Goal: Answer question/provide support

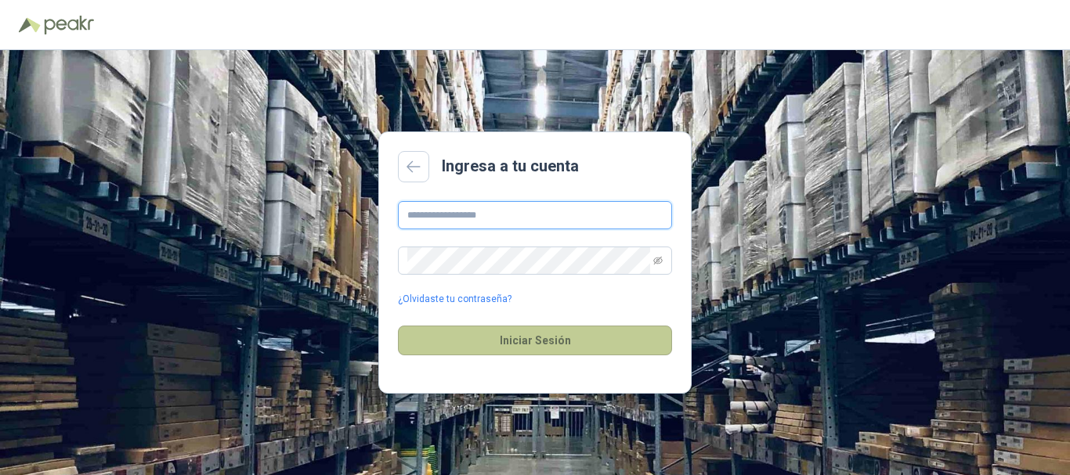
type input "**********"
click at [538, 342] on button "Iniciar Sesión" at bounding box center [535, 341] width 274 height 30
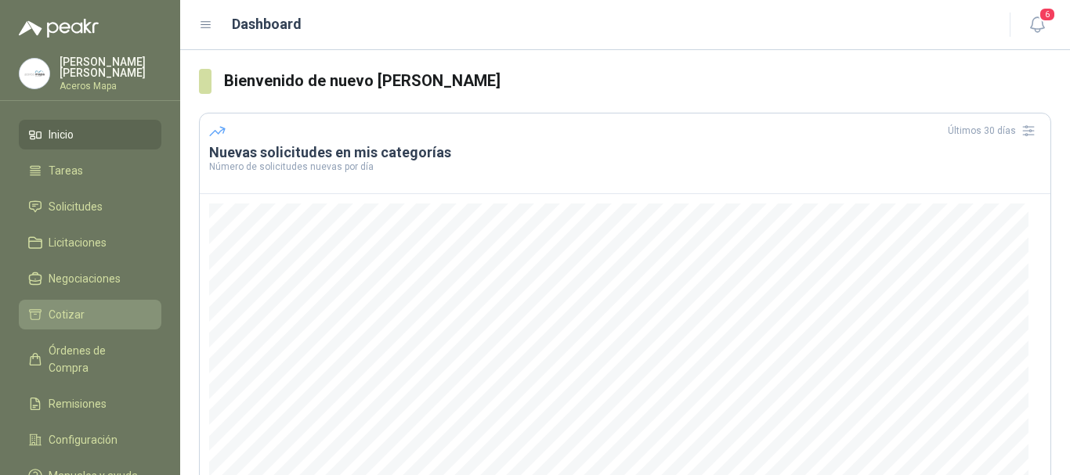
click at [71, 306] on span "Cotizar" at bounding box center [67, 314] width 36 height 17
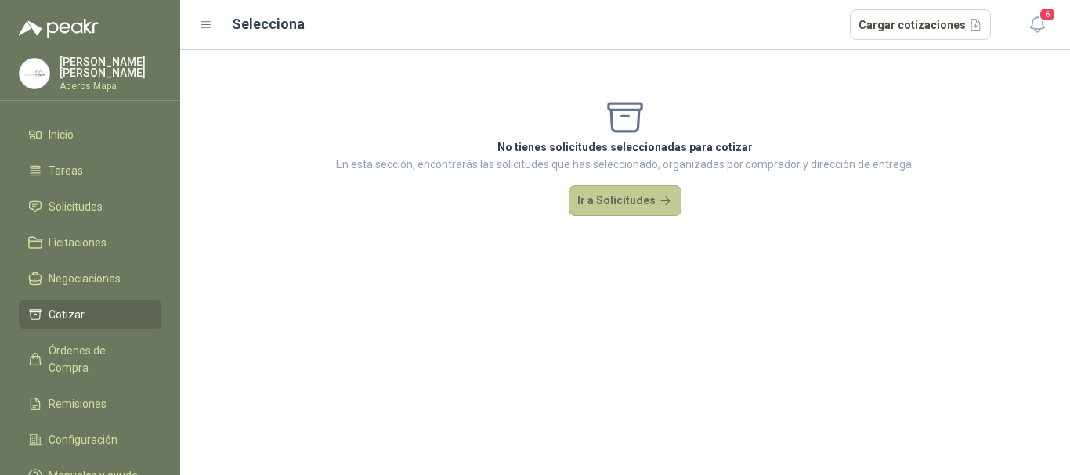
click at [587, 214] on button "Ir a Solicitudes" at bounding box center [625, 201] width 113 height 31
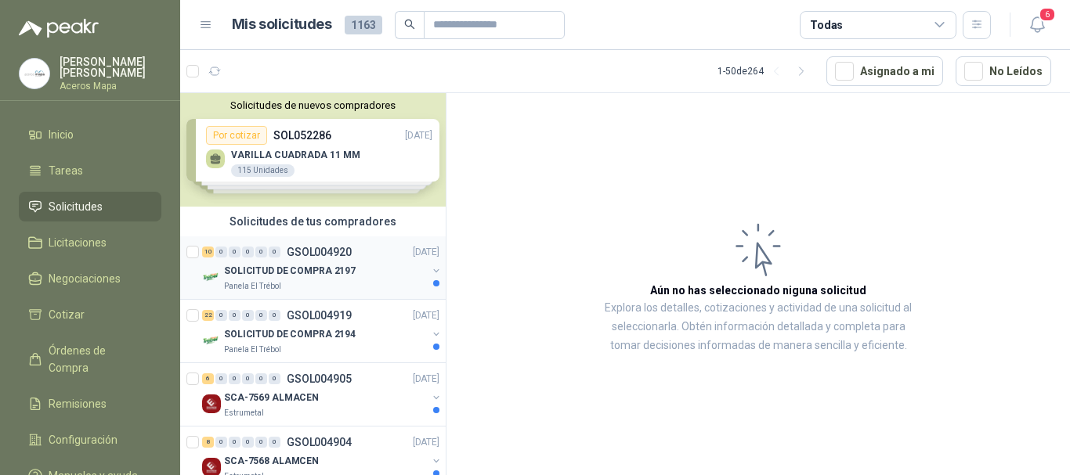
click at [348, 267] on p "SOLICITUD DE COMPRA 2197" at bounding box center [290, 271] width 132 height 15
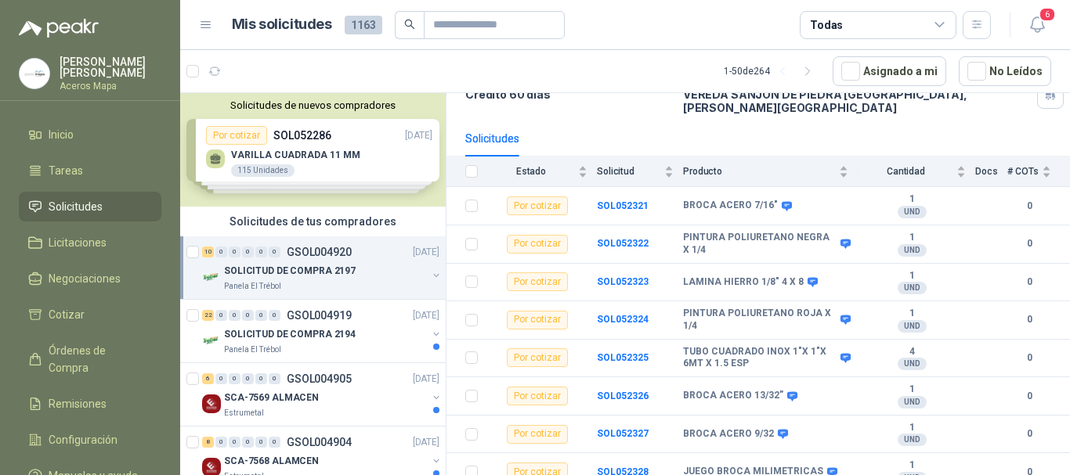
scroll to position [157, 0]
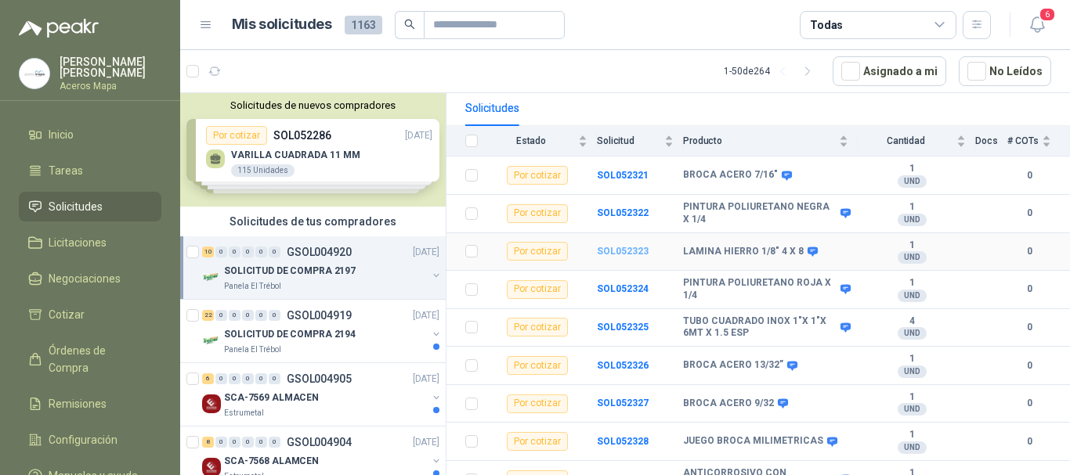
click at [619, 246] on b "SOL052323" at bounding box center [623, 251] width 52 height 11
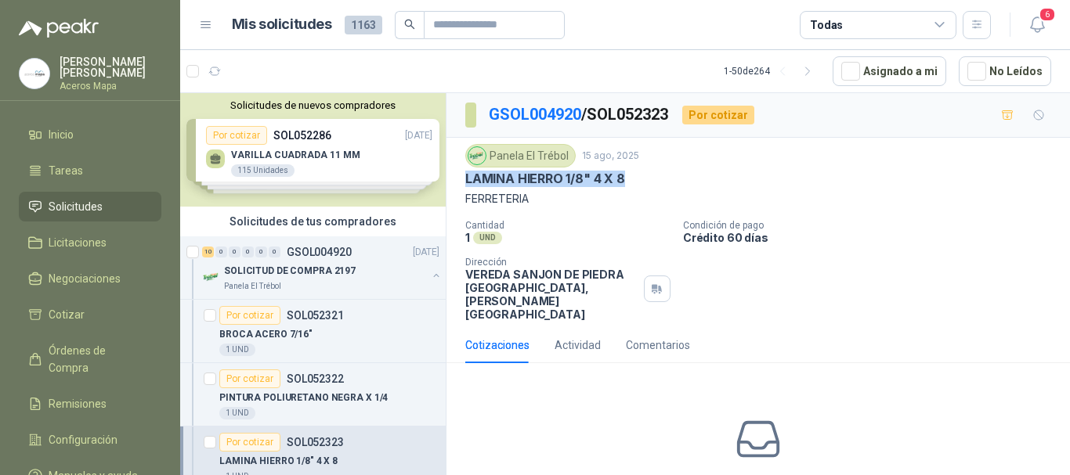
drag, startPoint x: 465, startPoint y: 178, endPoint x: 641, endPoint y: 176, distance: 175.4
click at [641, 176] on div "LAMINA HIERRO 1/8" 4 X 8" at bounding box center [758, 179] width 586 height 16
copy p "LAMINA HIERRO 1/8" 4 X 8"
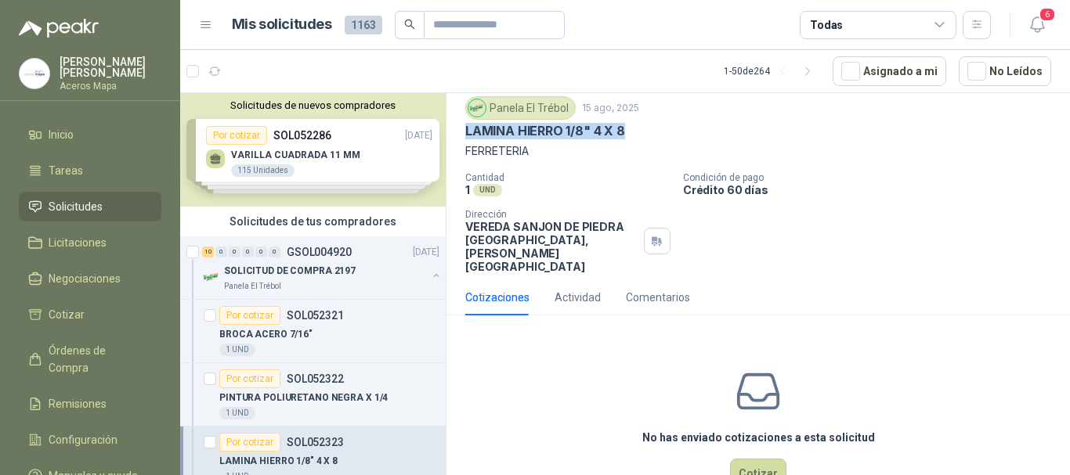
scroll to position [69, 0]
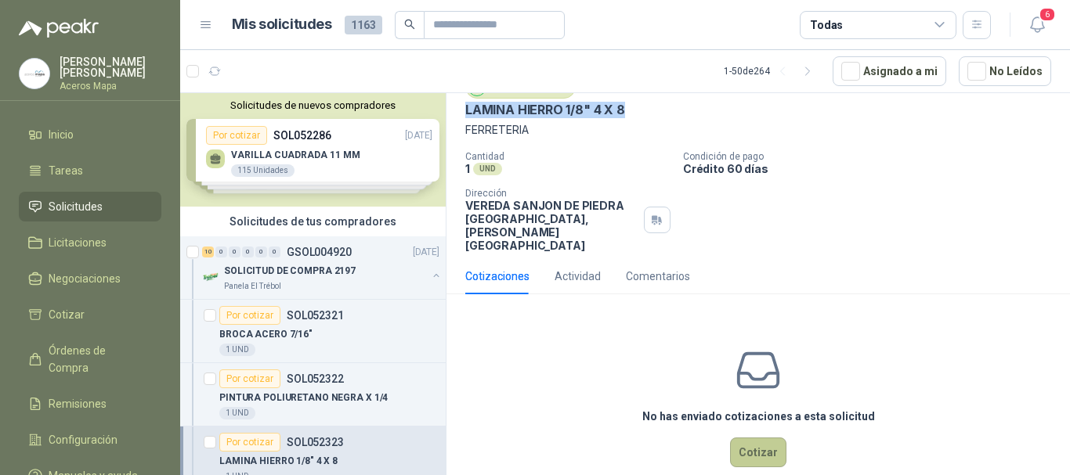
click at [759, 438] on button "Cotizar" at bounding box center [758, 453] width 56 height 30
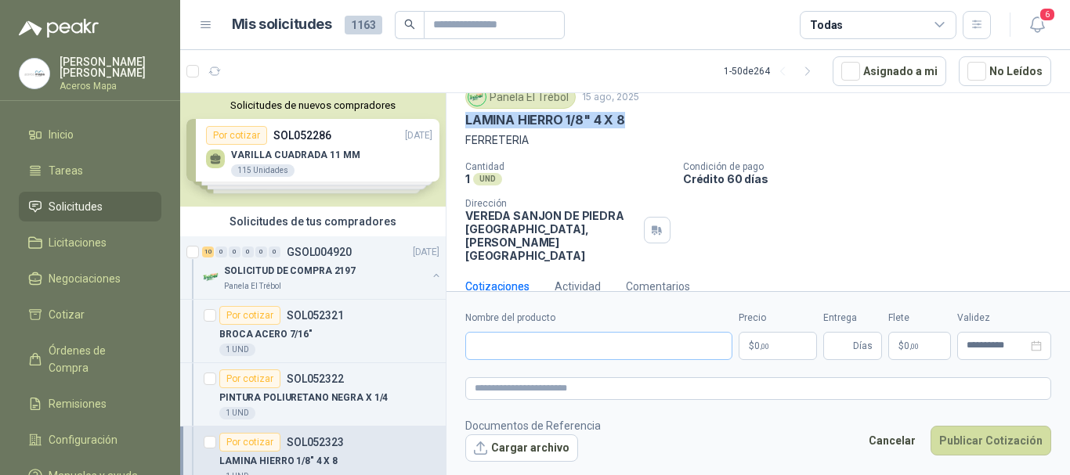
scroll to position [58, 0]
click at [545, 344] on input "Nombre del producto" at bounding box center [598, 346] width 267 height 28
paste input "**********"
type input "**********"
click at [759, 351] on span "0 ,00" at bounding box center [761, 345] width 15 height 9
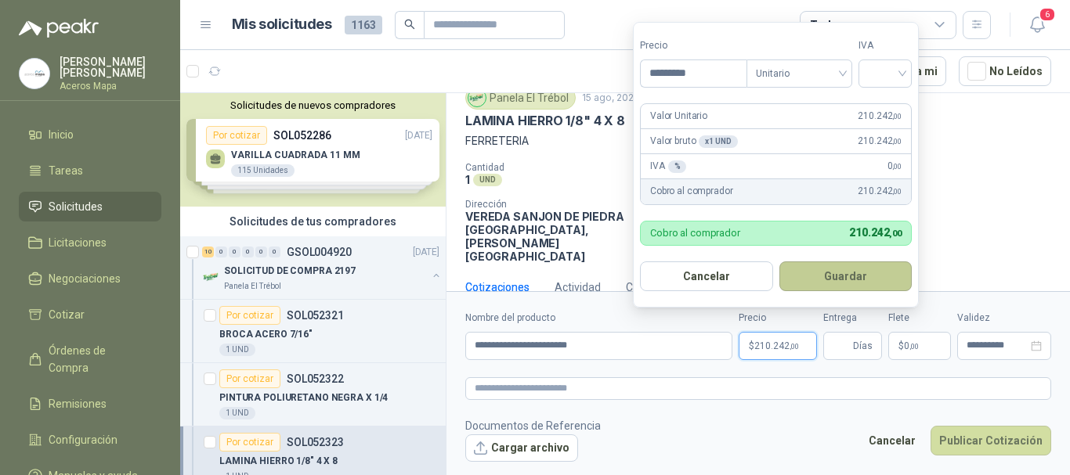
type input "*********"
click at [859, 278] on button "Guardar" at bounding box center [845, 277] width 133 height 30
click at [906, 71] on div at bounding box center [884, 74] width 53 height 28
click at [885, 99] on div "19%" at bounding box center [888, 105] width 29 height 17
click at [844, 280] on button "Guardar" at bounding box center [848, 277] width 135 height 30
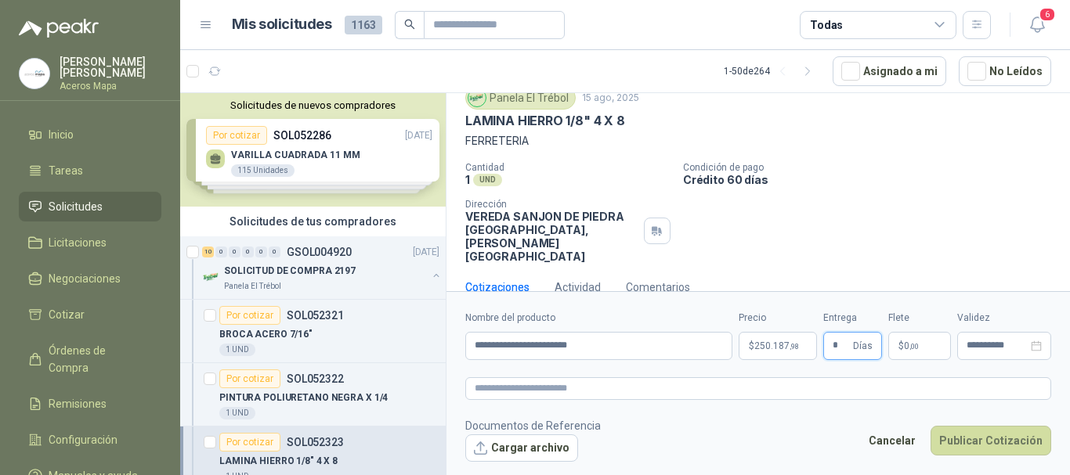
type input "*"
click at [909, 350] on span ",00" at bounding box center [913, 346] width 9 height 9
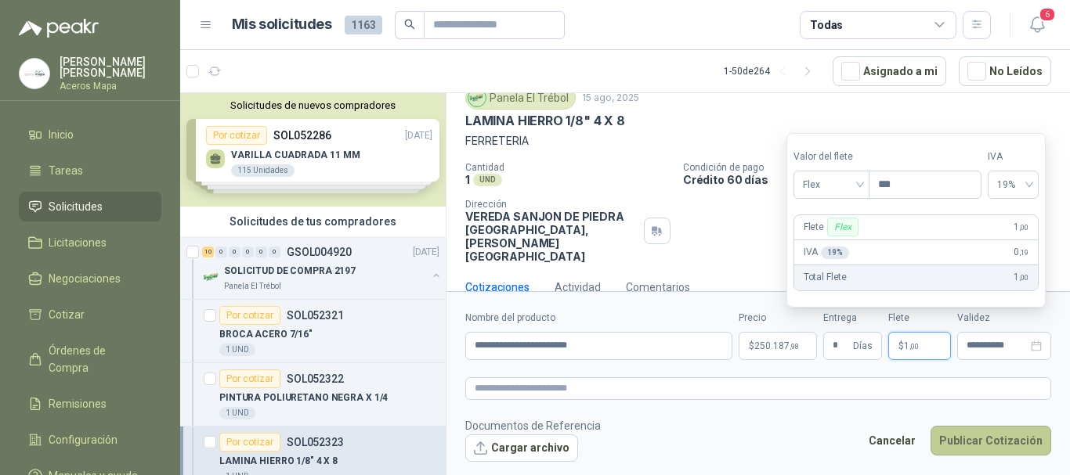
type input "***"
click at [977, 442] on button "Publicar Cotización" at bounding box center [990, 441] width 121 height 30
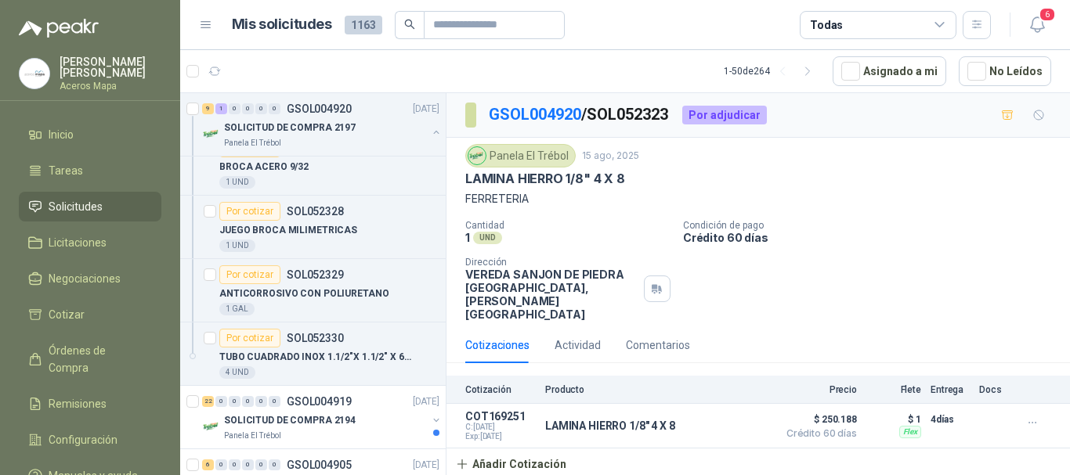
scroll to position [627, 0]
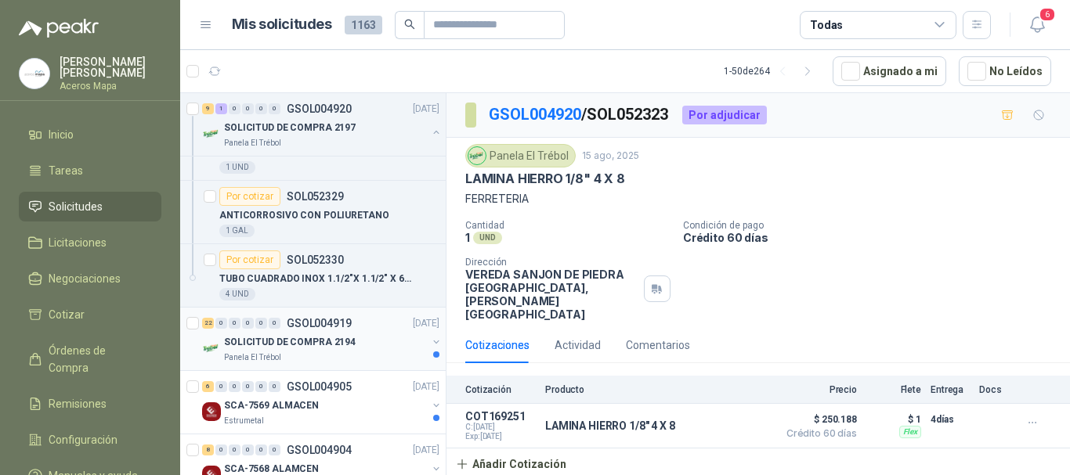
click at [326, 346] on p "SOLICITUD DE COMPRA 2194" at bounding box center [290, 342] width 132 height 15
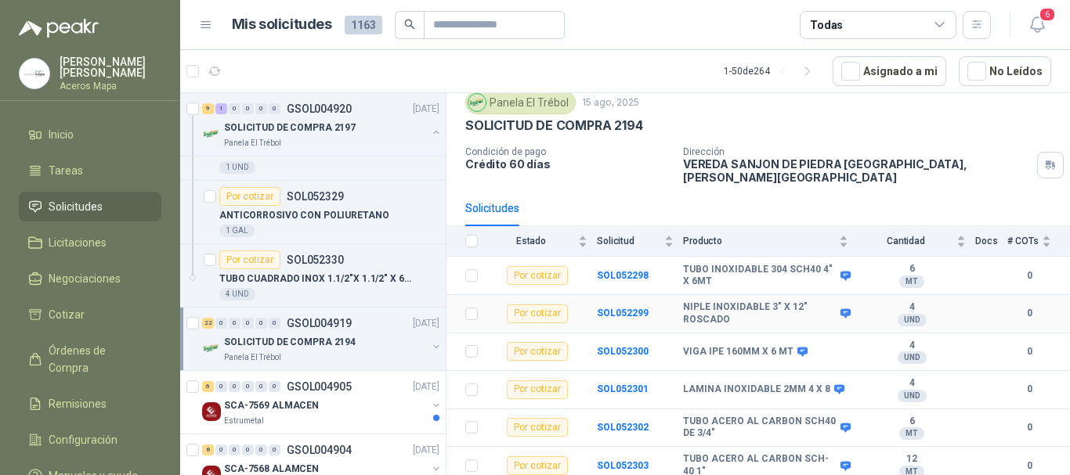
scroll to position [78, 0]
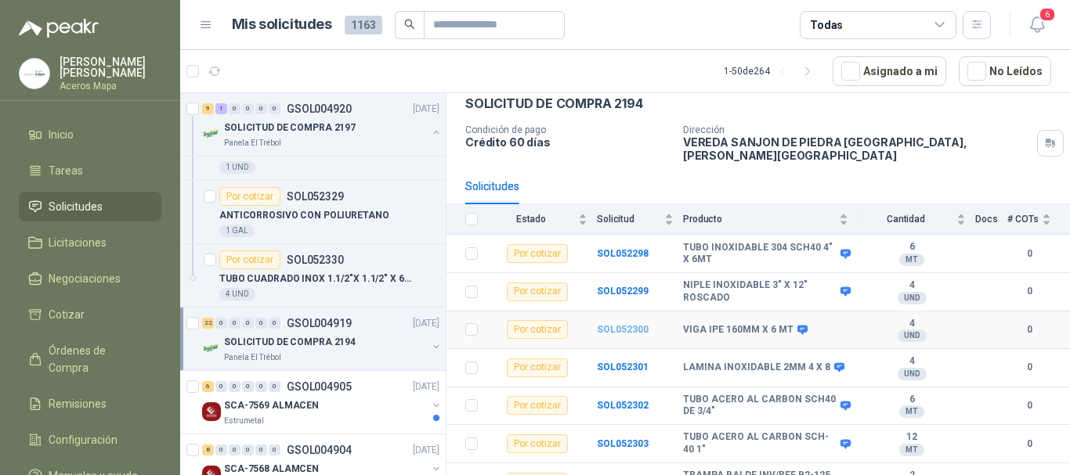
click at [635, 324] on b "SOL052300" at bounding box center [623, 329] width 52 height 11
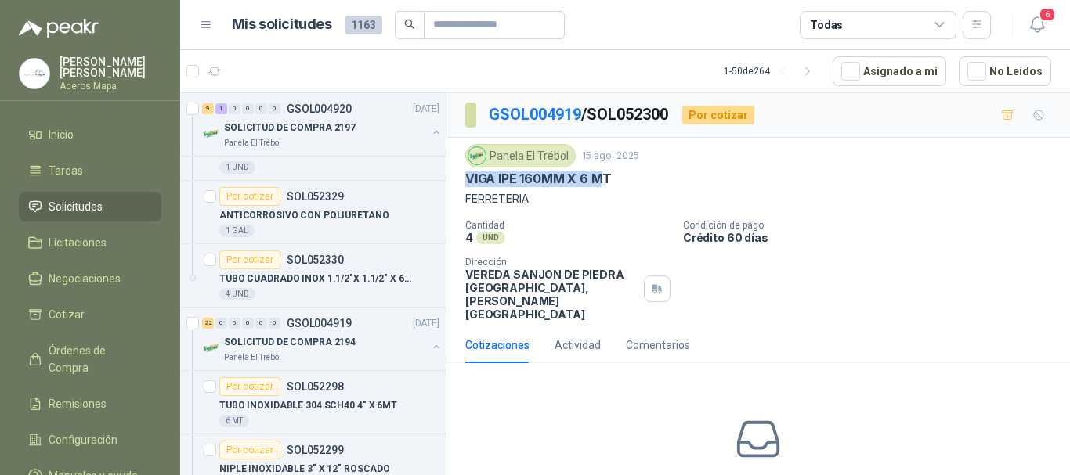
drag, startPoint x: 467, startPoint y: 181, endPoint x: 606, endPoint y: 177, distance: 139.5
click at [606, 177] on p "VIGA IPE 160MM X 6 MT" at bounding box center [538, 179] width 146 height 16
copy p "VIGA IPE 160MM X 6 M"
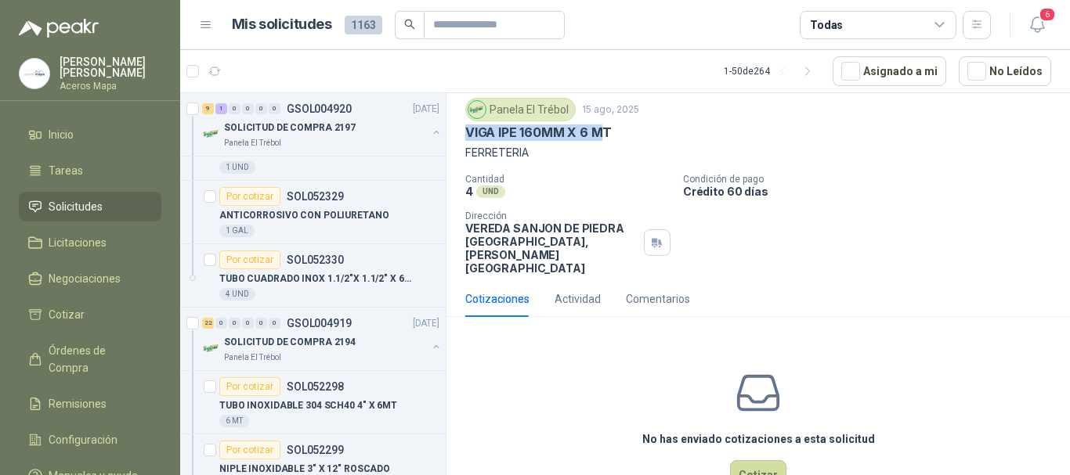
scroll to position [69, 0]
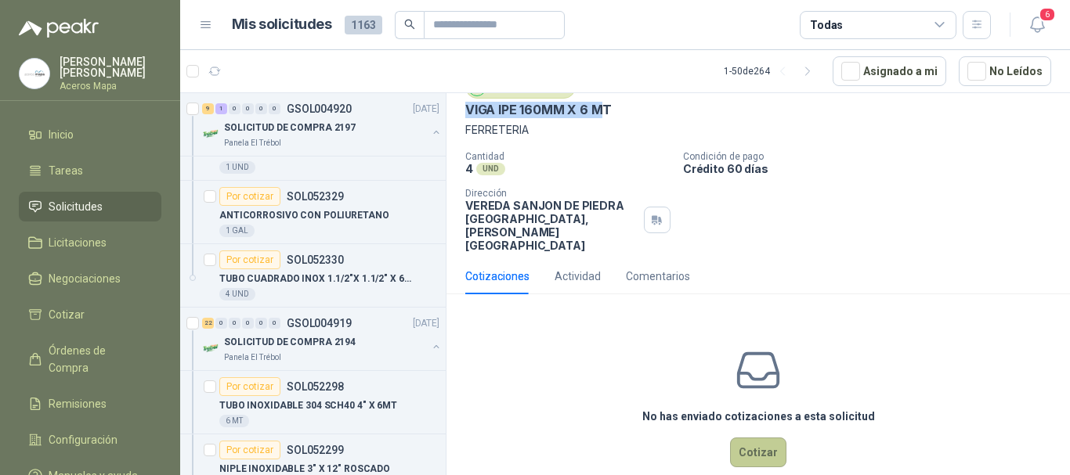
click at [761, 438] on button "Cotizar" at bounding box center [758, 453] width 56 height 30
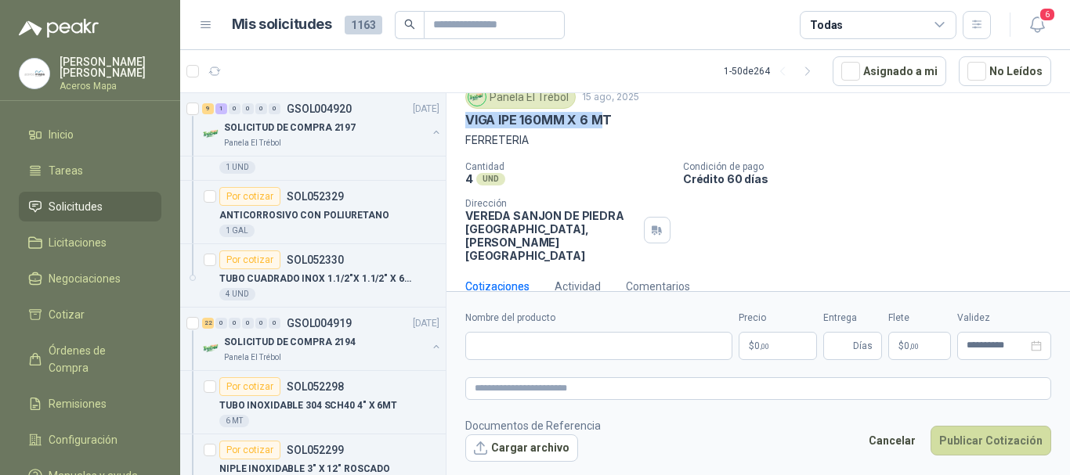
scroll to position [58, 0]
click at [573, 345] on input "Nombre del producto" at bounding box center [598, 346] width 267 height 28
paste input "**********"
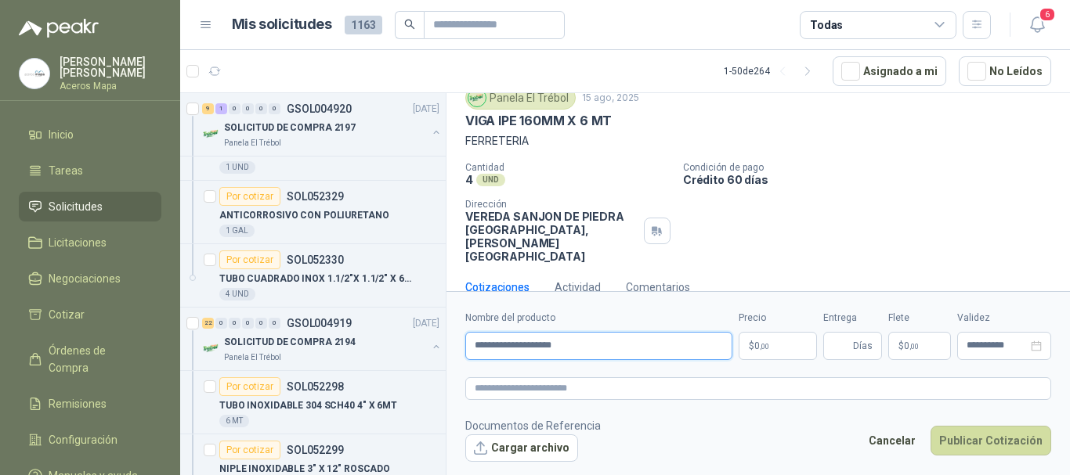
type input "**********"
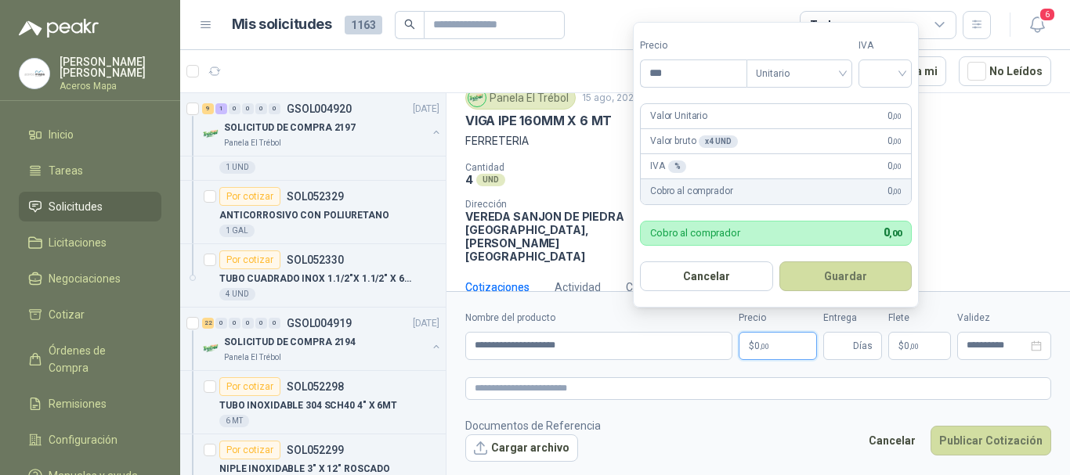
click at [765, 349] on span ",00" at bounding box center [764, 346] width 9 height 9
type input "*********"
click at [878, 77] on input "search" at bounding box center [885, 71] width 34 height 23
click at [887, 110] on div "19%" at bounding box center [888, 105] width 29 height 17
click at [873, 278] on button "Guardar" at bounding box center [848, 277] width 135 height 30
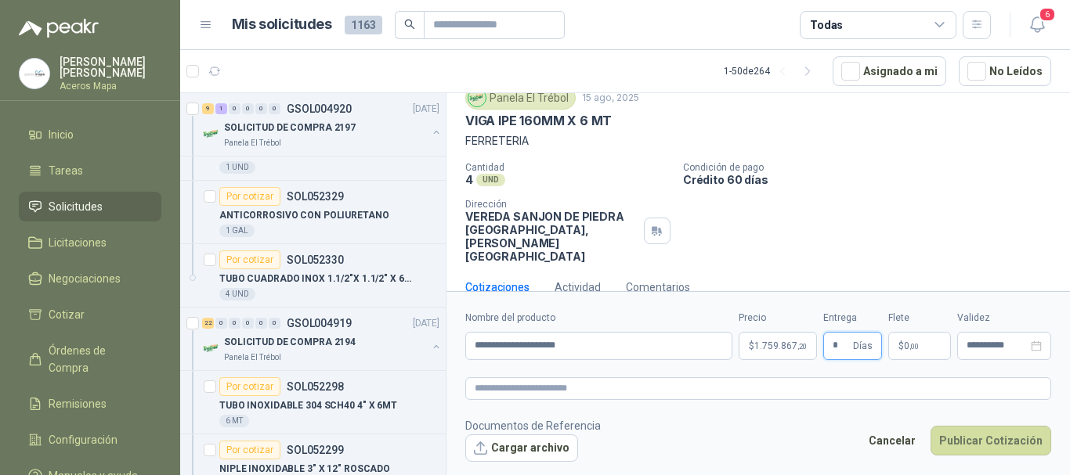
type input "*"
click at [929, 346] on p "$ 0 ,00" at bounding box center [919, 346] width 63 height 28
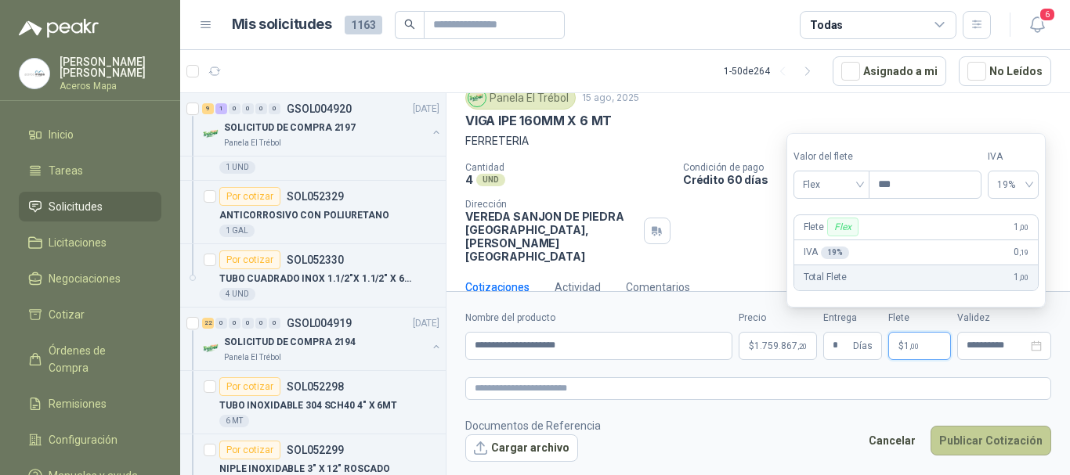
type input "***"
click at [1017, 441] on button "Publicar Cotización" at bounding box center [990, 441] width 121 height 30
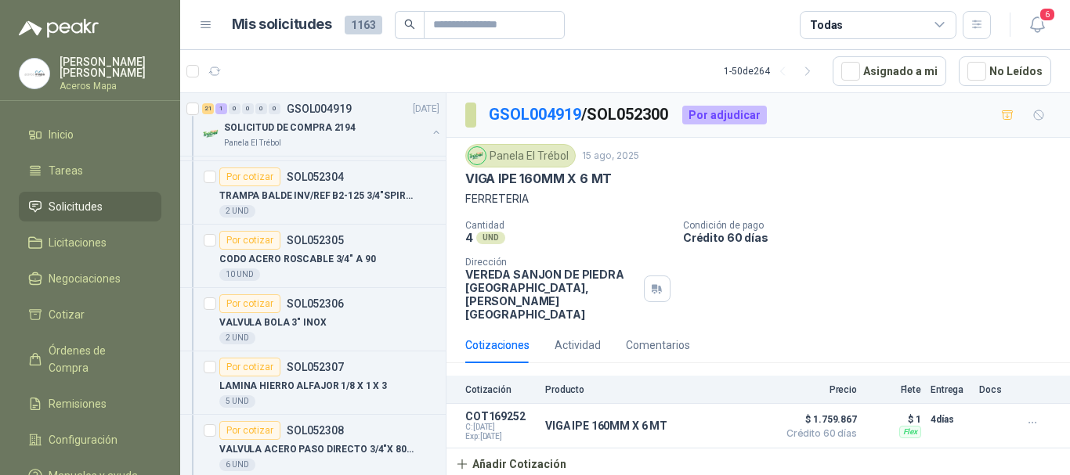
scroll to position [1253, 0]
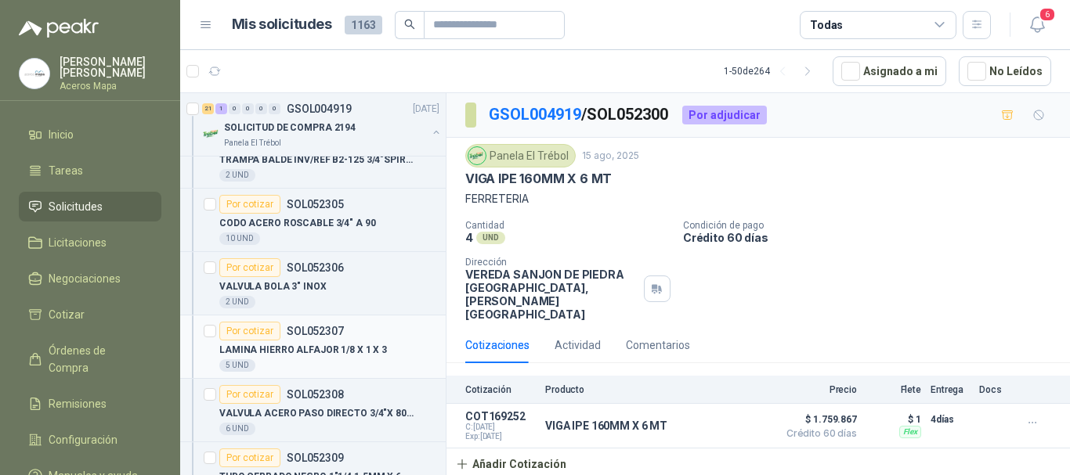
click at [338, 345] on p "LAMINA HIERRO ALFAJOR 1/8 X 1 X 3" at bounding box center [303, 350] width 168 height 15
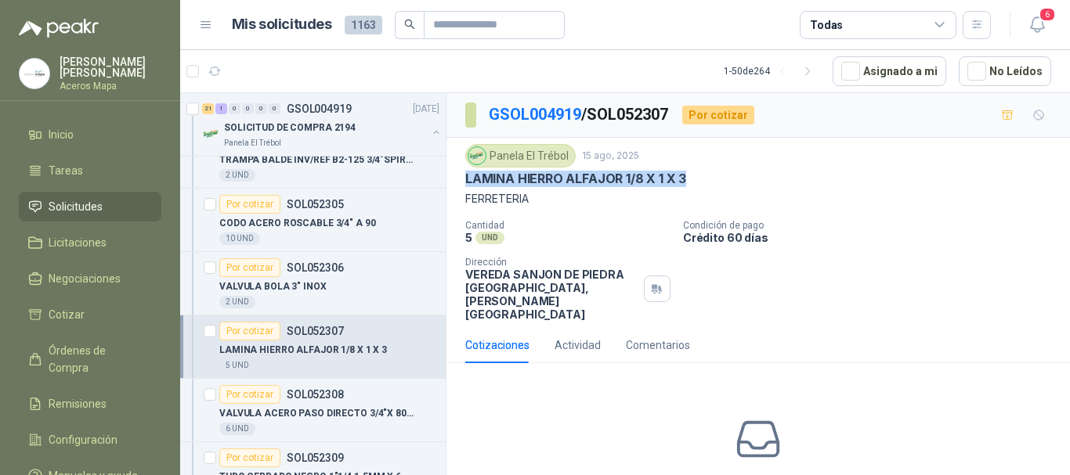
drag, startPoint x: 466, startPoint y: 175, endPoint x: 695, endPoint y: 175, distance: 228.7
click at [695, 175] on div "LAMINA HIERRO ALFAJOR 1/8 X 1 X 3" at bounding box center [758, 179] width 586 height 16
copy p "LAMINA HIERRO ALFAJOR 1/8 X 1 X 3"
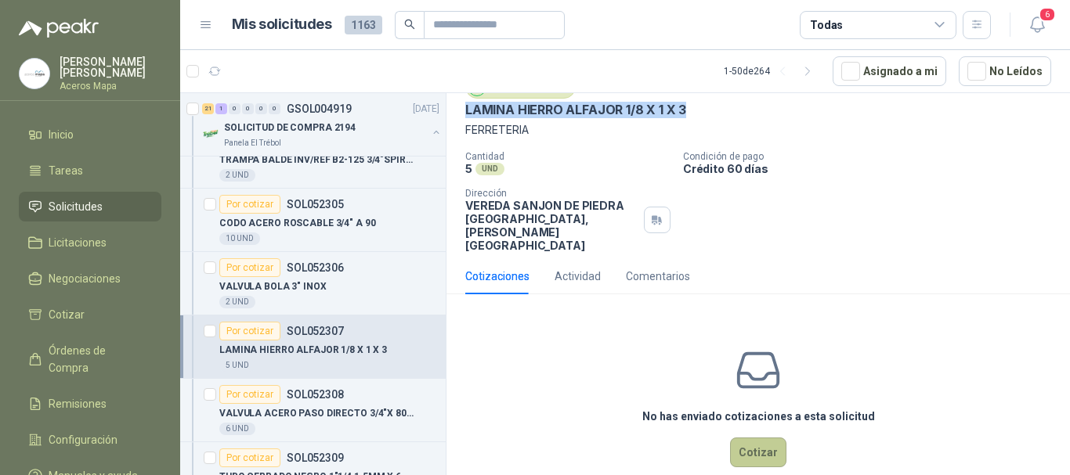
click at [752, 438] on button "Cotizar" at bounding box center [758, 453] width 56 height 30
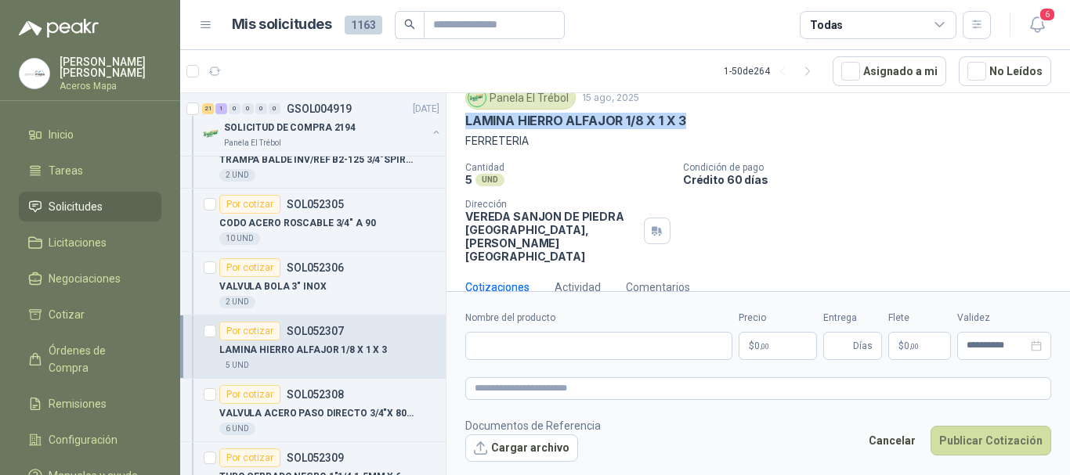
scroll to position [58, 0]
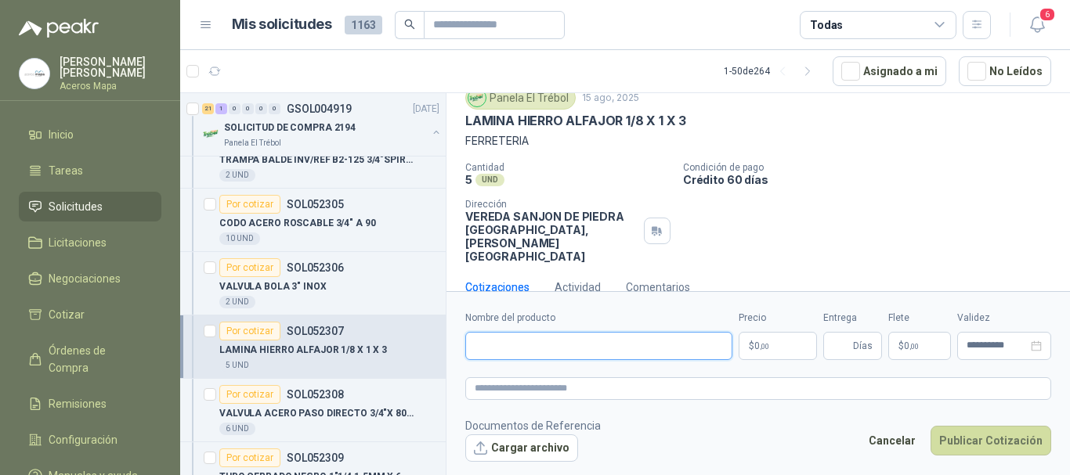
paste input "**********"
type input "**********"
click at [776, 340] on p "$ 0 ,00" at bounding box center [778, 346] width 78 height 28
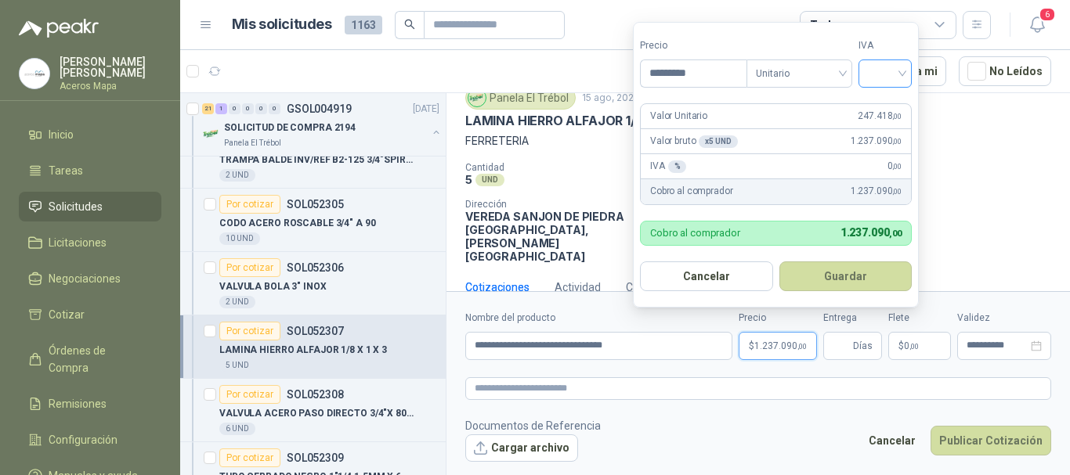
type input "*********"
click at [880, 70] on input "search" at bounding box center [885, 71] width 34 height 23
click at [887, 110] on div "19%" at bounding box center [888, 105] width 29 height 17
click at [859, 280] on button "Guardar" at bounding box center [848, 277] width 135 height 30
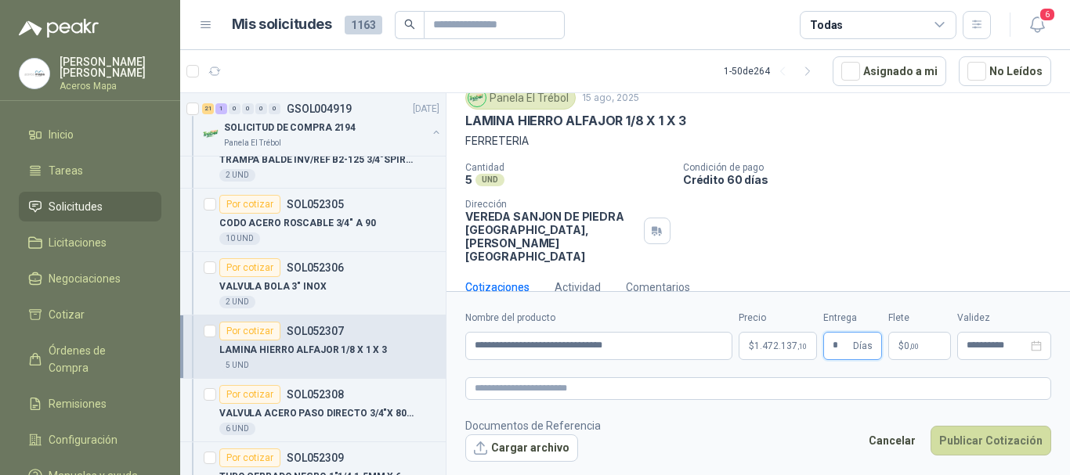
type input "*"
click at [923, 347] on p "$ 0 ,00" at bounding box center [919, 346] width 63 height 28
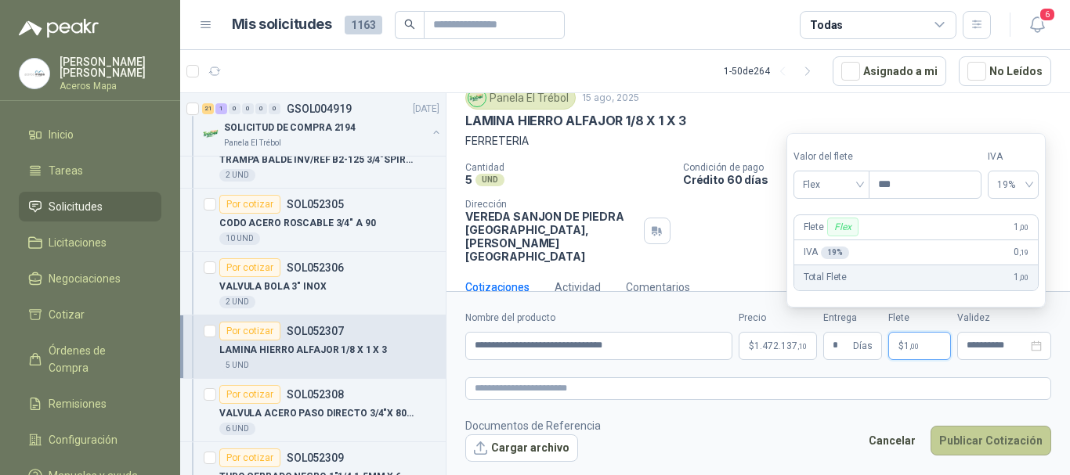
type input "***"
click at [1010, 446] on button "Publicar Cotización" at bounding box center [990, 441] width 121 height 30
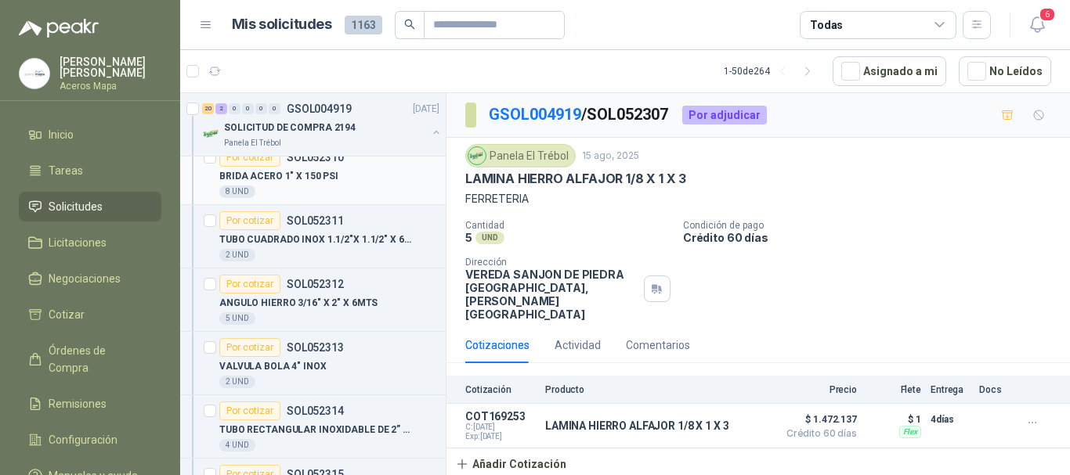
scroll to position [1645, 0]
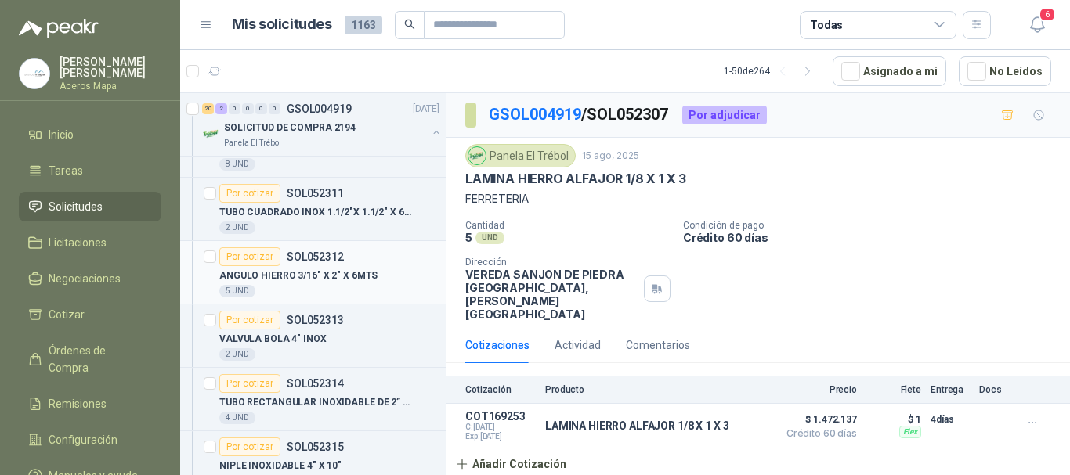
click at [325, 274] on p "ANGULO HIERRO 3/16" X 2" X 6MTS" at bounding box center [298, 276] width 158 height 15
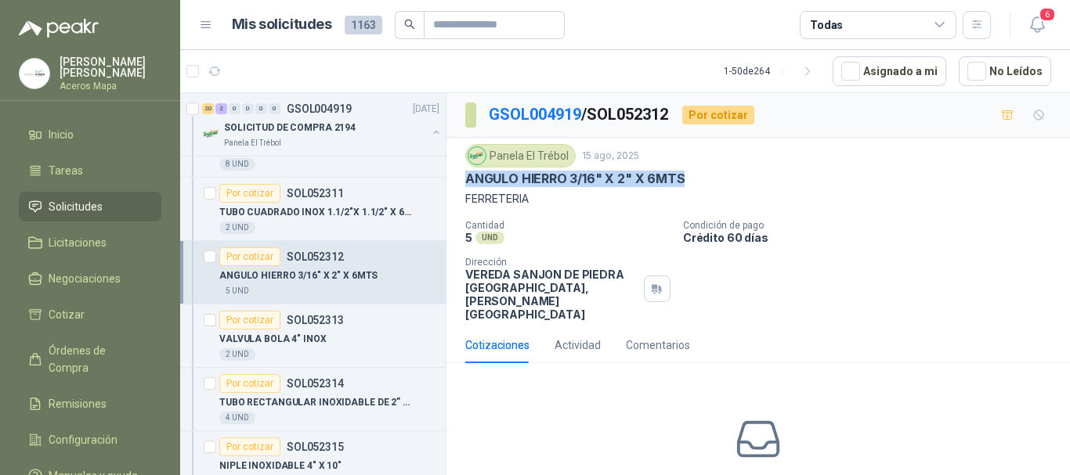
drag, startPoint x: 468, startPoint y: 178, endPoint x: 694, endPoint y: 180, distance: 226.3
click at [694, 180] on div "ANGULO HIERRO 3/16" X 2" X 6MTS" at bounding box center [758, 179] width 586 height 16
copy p "ANGULO HIERRO 3/16" X 2" X 6MTS"
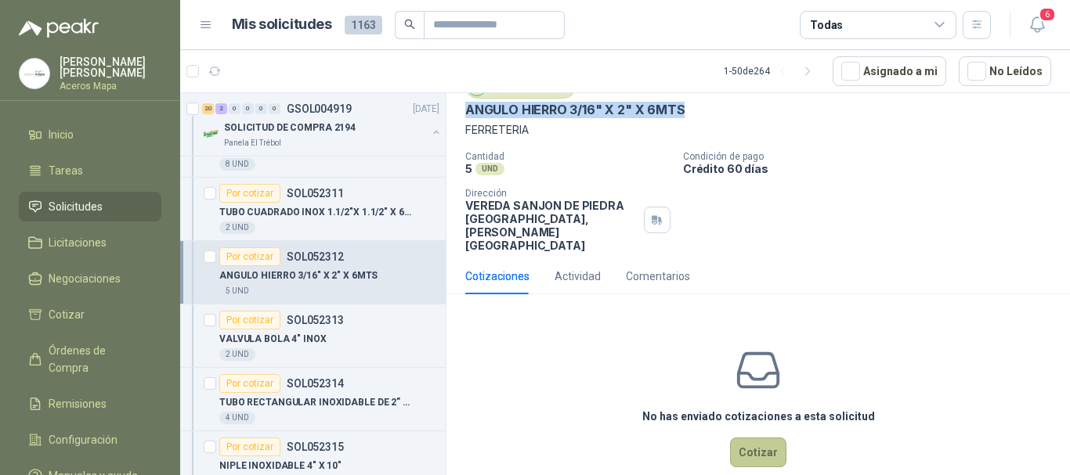
click at [767, 438] on button "Cotizar" at bounding box center [758, 453] width 56 height 30
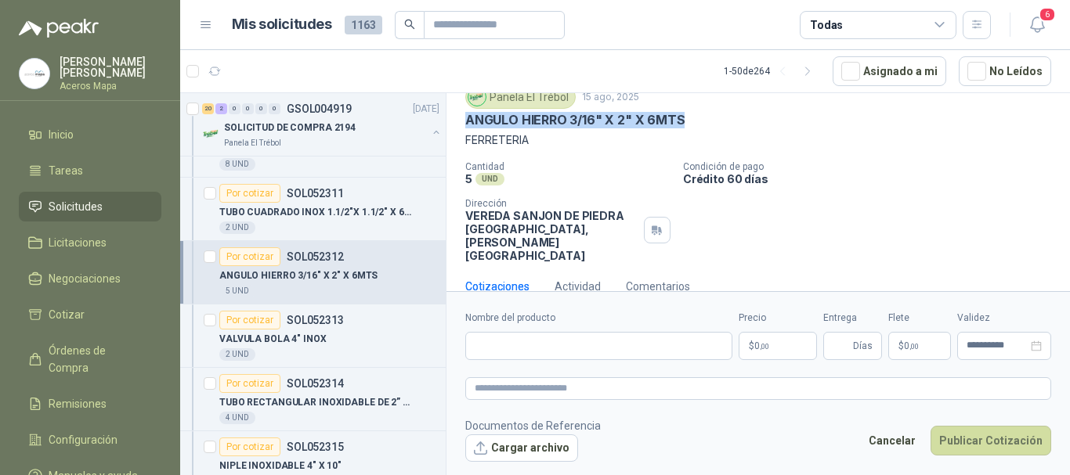
scroll to position [58, 0]
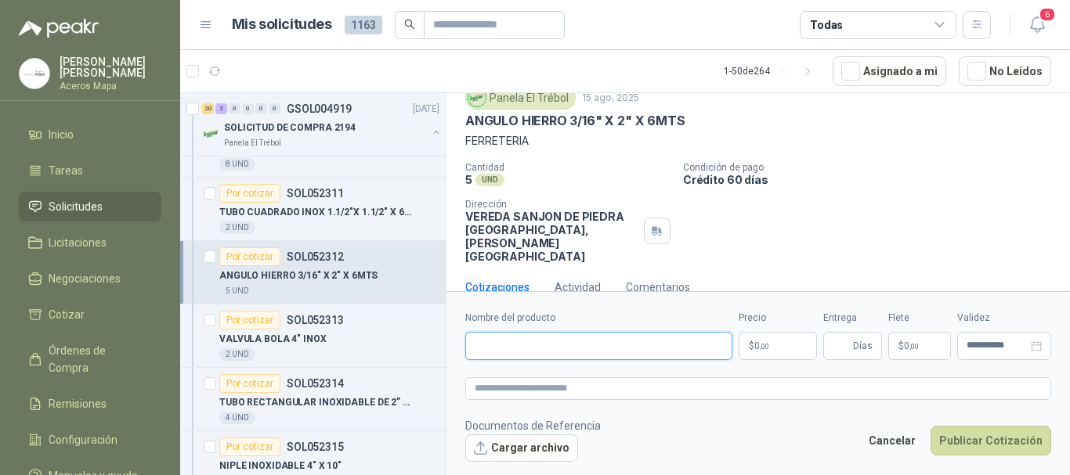
click at [579, 341] on input "Nombre del producto" at bounding box center [598, 346] width 267 height 28
paste input "**********"
type input "**********"
click at [777, 345] on p "$ 0 ,00" at bounding box center [778, 346] width 78 height 28
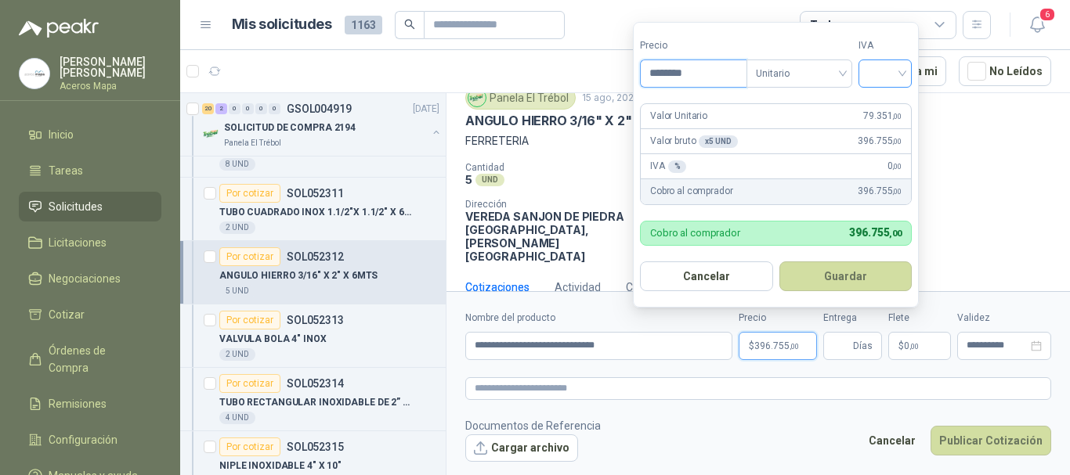
type input "********"
click at [888, 67] on input "search" at bounding box center [885, 71] width 34 height 23
click at [887, 103] on div "19%" at bounding box center [888, 105] width 29 height 17
click at [863, 282] on button "Guardar" at bounding box center [848, 277] width 135 height 30
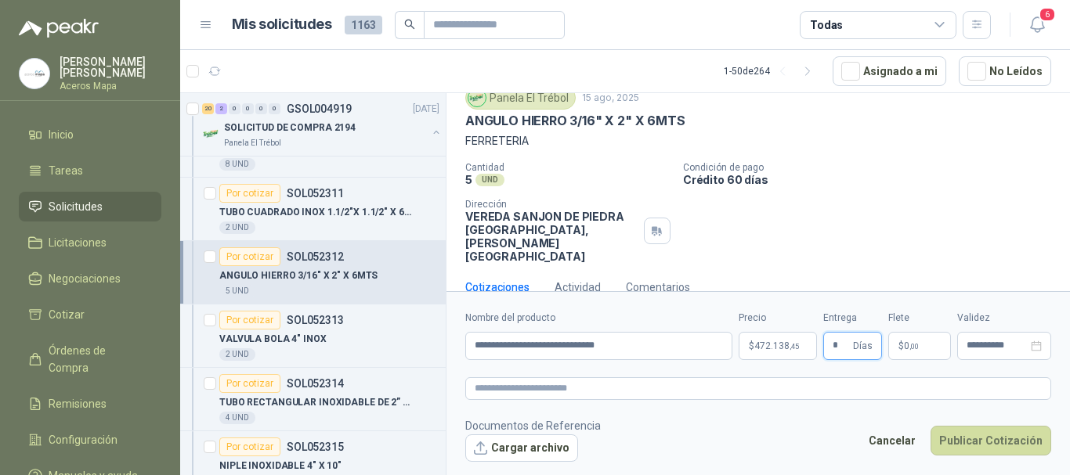
type input "*"
click at [907, 341] on span "0 ,00" at bounding box center [911, 345] width 15 height 9
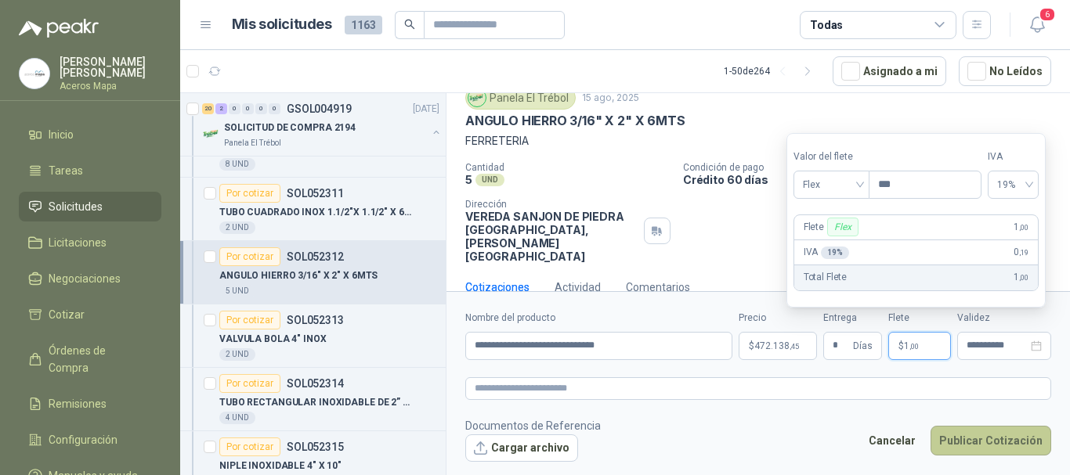
type input "***"
click at [1001, 442] on button "Publicar Cotización" at bounding box center [990, 441] width 121 height 30
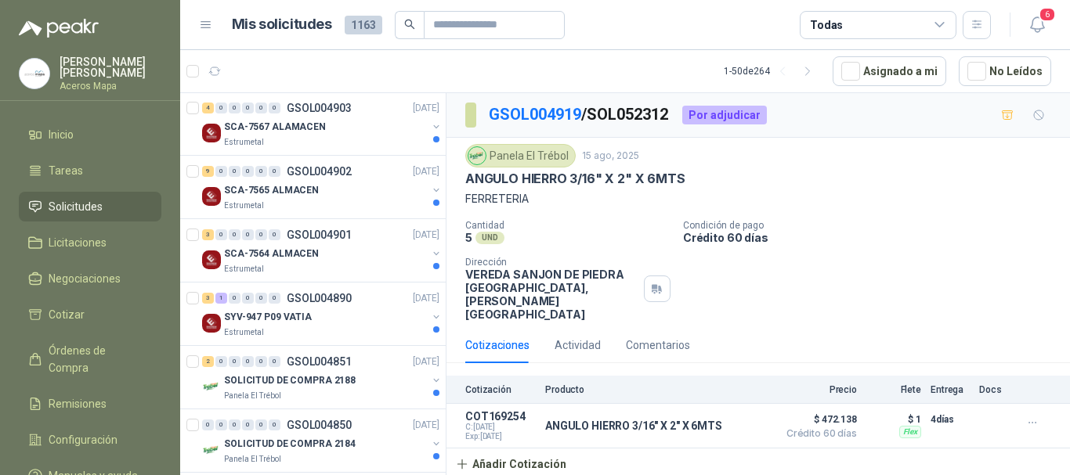
scroll to position [2506, 0]
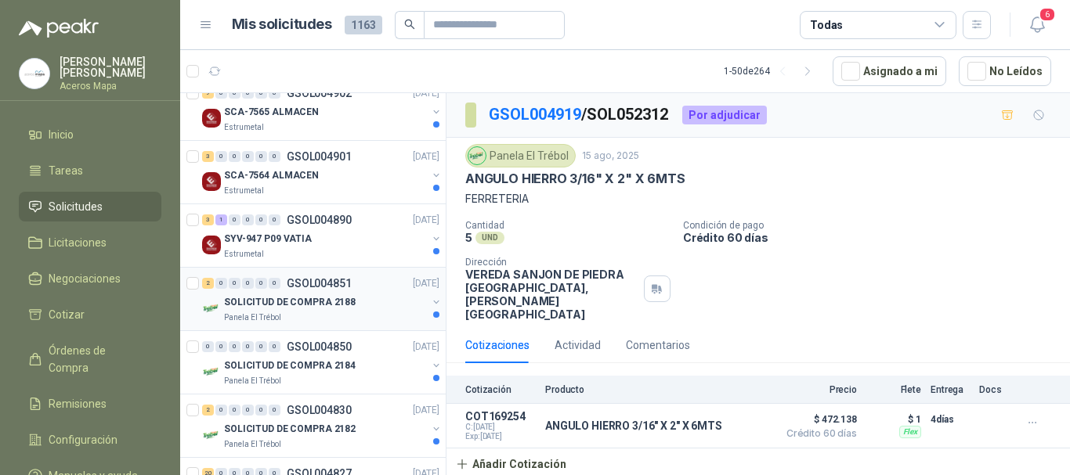
click at [344, 307] on p "SOLICITUD DE COMPRA 2188" at bounding box center [290, 302] width 132 height 15
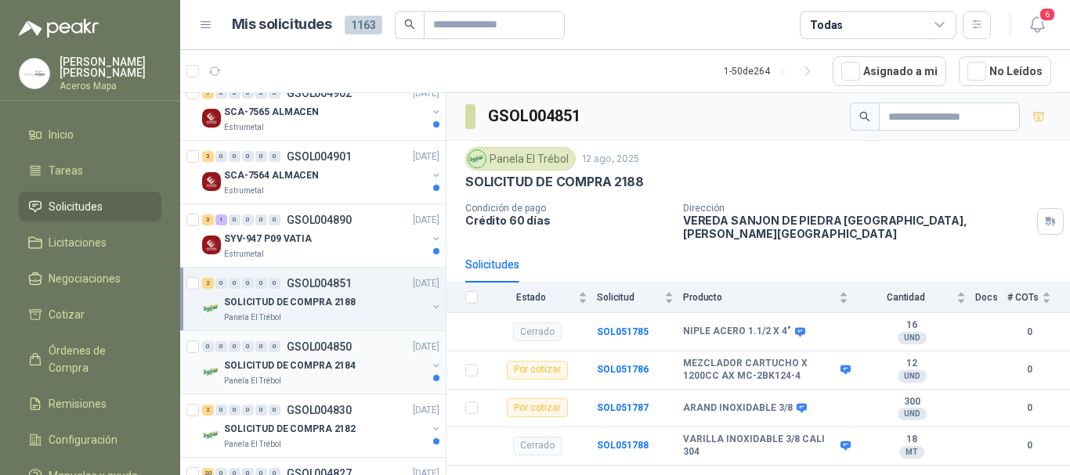
click at [343, 367] on p "SOLICITUD DE COMPRA 2184" at bounding box center [290, 366] width 132 height 15
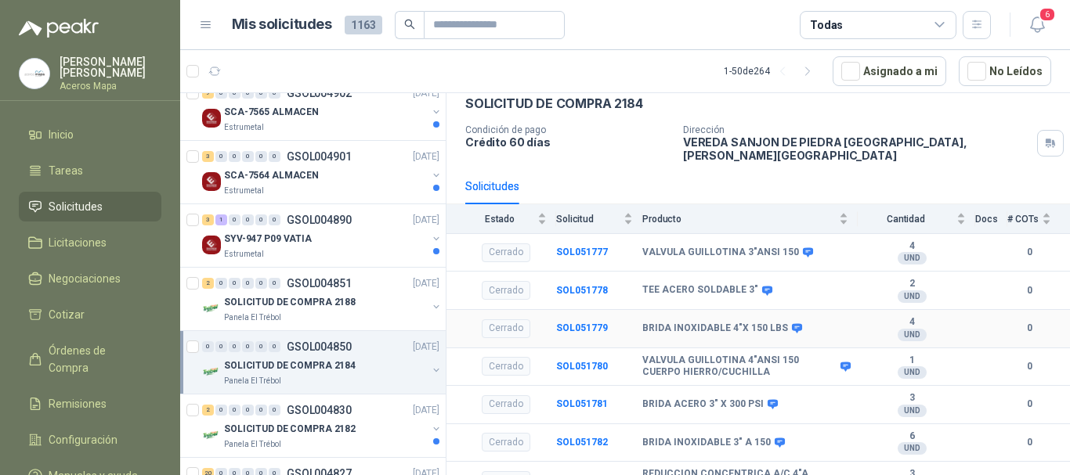
scroll to position [125, 0]
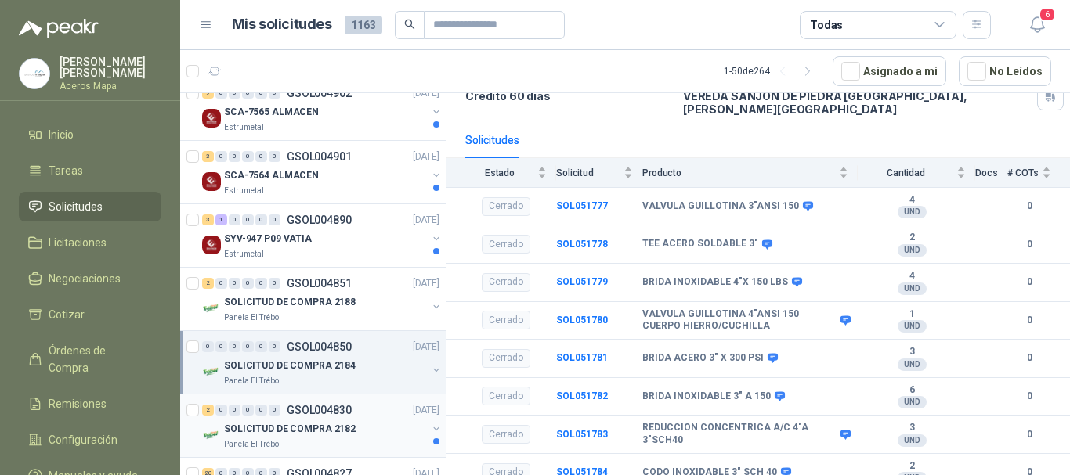
click at [319, 428] on p "SOLICITUD DE COMPRA 2182" at bounding box center [290, 429] width 132 height 15
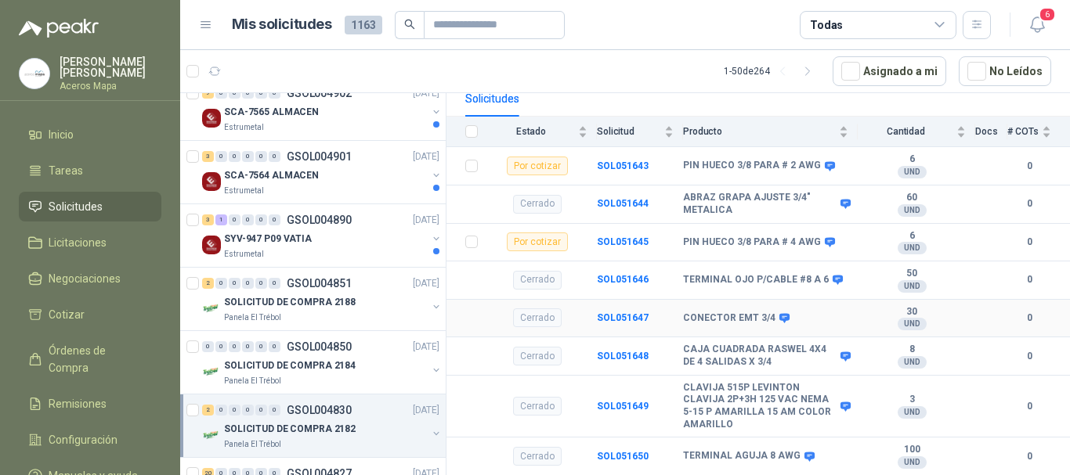
scroll to position [226, 0]
